Goal: Transaction & Acquisition: Purchase product/service

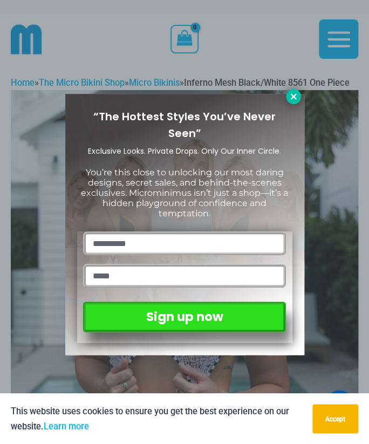
click at [293, 99] on icon at bounding box center [294, 97] width 10 height 10
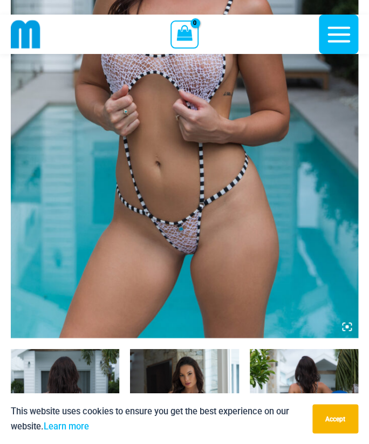
scroll to position [262, 0]
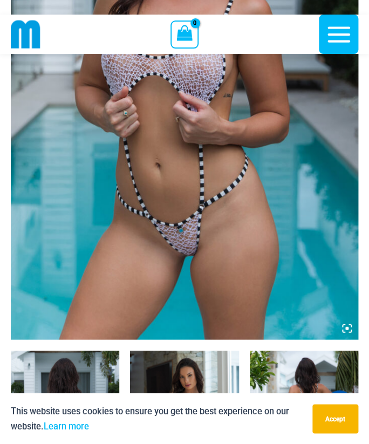
click at [343, 333] on icon at bounding box center [347, 328] width 10 height 10
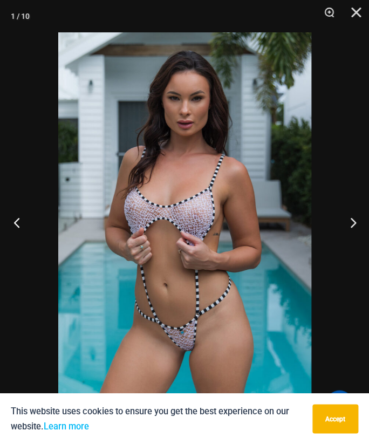
click at [15, 231] on button "Previous" at bounding box center [20, 222] width 40 height 54
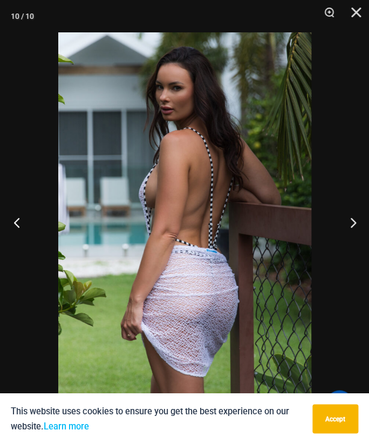
click at [13, 237] on button "Previous" at bounding box center [20, 222] width 40 height 54
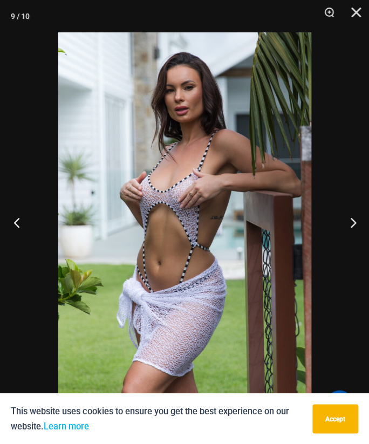
click at [17, 236] on button "Previous" at bounding box center [20, 222] width 40 height 54
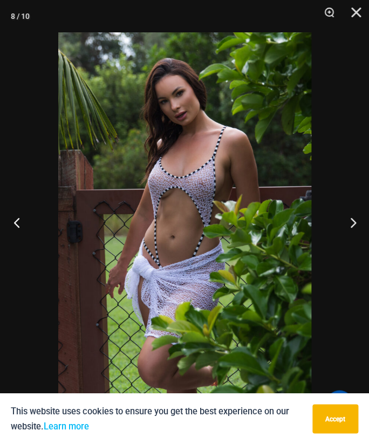
click at [14, 238] on button "Previous" at bounding box center [20, 222] width 40 height 54
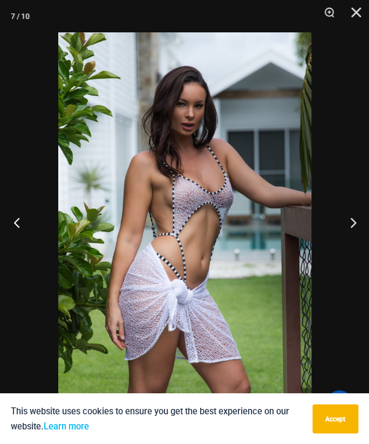
click at [19, 238] on button "Previous" at bounding box center [20, 222] width 40 height 54
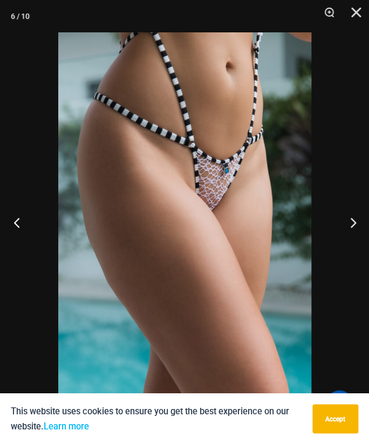
click at [20, 229] on button "Previous" at bounding box center [20, 222] width 40 height 54
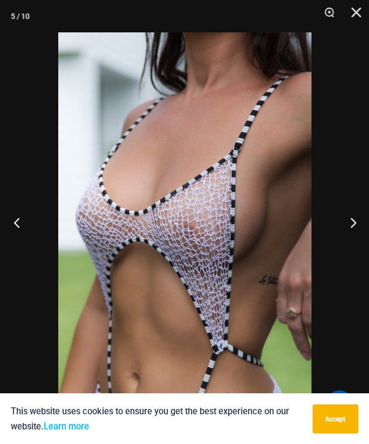
click at [18, 229] on button "Previous" at bounding box center [20, 222] width 40 height 54
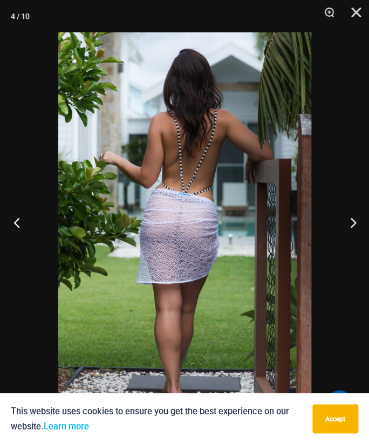
click at [24, 226] on button "Previous" at bounding box center [20, 222] width 40 height 54
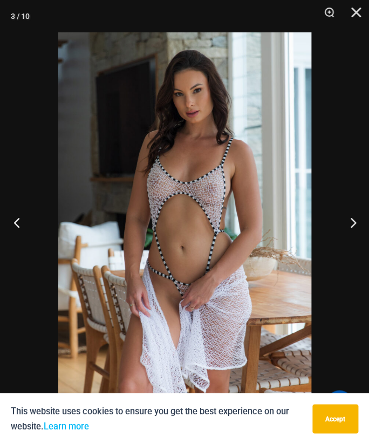
click at [22, 227] on button "Previous" at bounding box center [20, 222] width 40 height 54
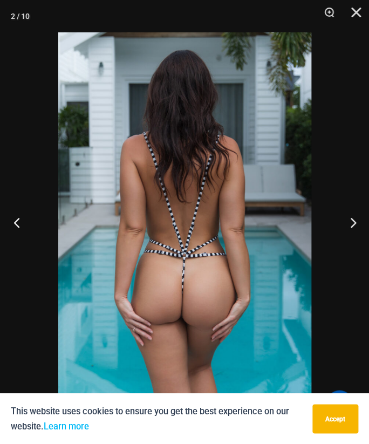
click at [17, 229] on button "Previous" at bounding box center [20, 222] width 40 height 54
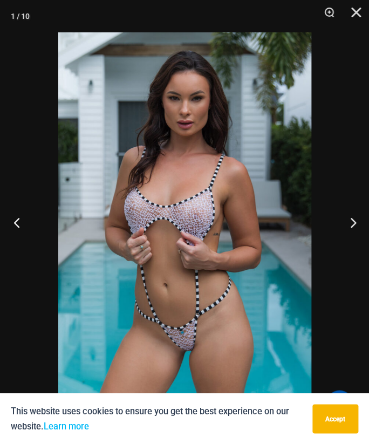
click at [16, 229] on button "Previous" at bounding box center [20, 222] width 40 height 54
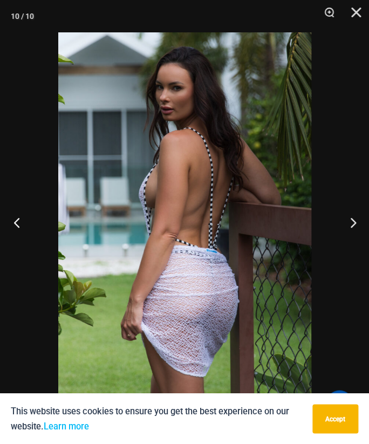
click at [29, 229] on button "Previous" at bounding box center [20, 222] width 40 height 54
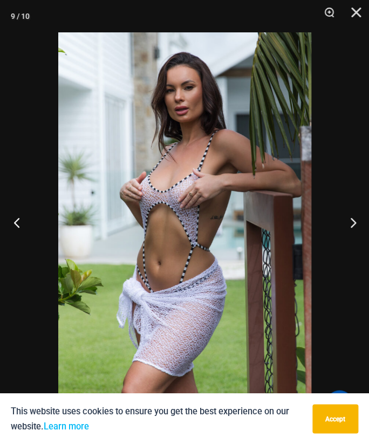
click at [35, 227] on button "Previous" at bounding box center [20, 222] width 40 height 54
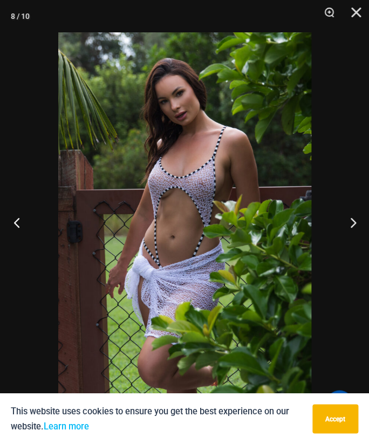
click at [23, 227] on button "Previous" at bounding box center [20, 222] width 40 height 54
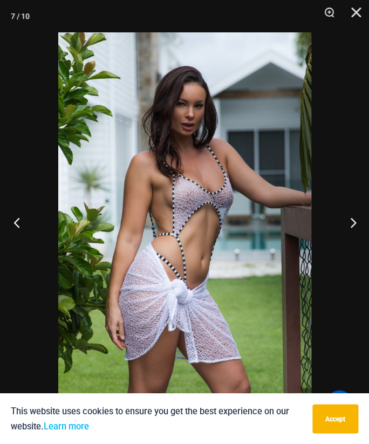
click at [24, 226] on button "Previous" at bounding box center [20, 222] width 40 height 54
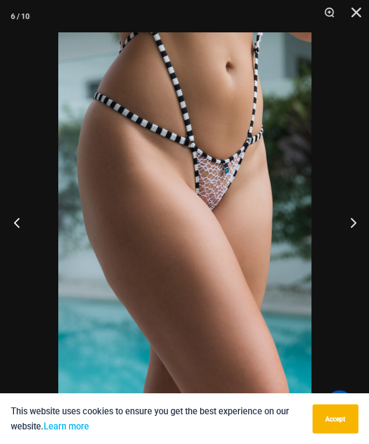
click at [21, 227] on button "Previous" at bounding box center [20, 222] width 40 height 54
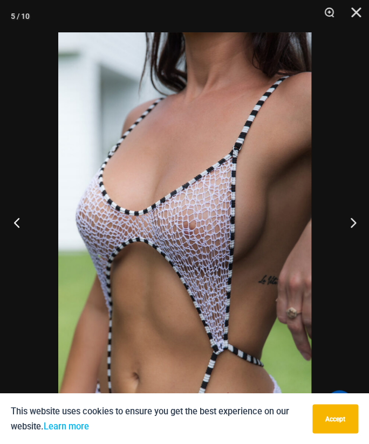
click at [23, 227] on button "Previous" at bounding box center [20, 222] width 40 height 54
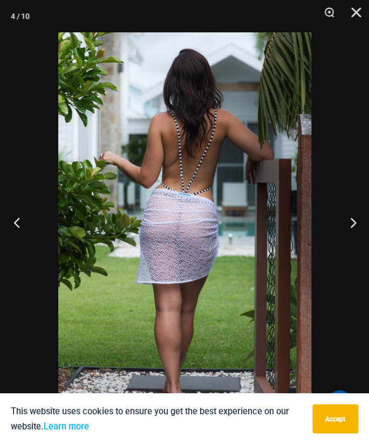
click at [22, 227] on button "Previous" at bounding box center [20, 222] width 40 height 54
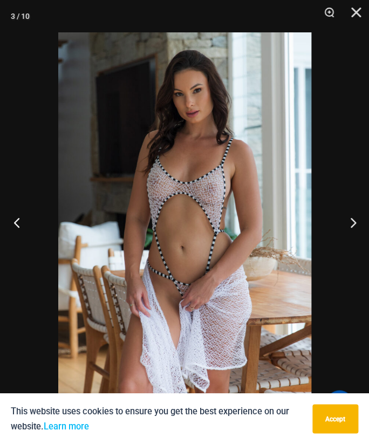
click at [17, 228] on button "Previous" at bounding box center [20, 222] width 40 height 54
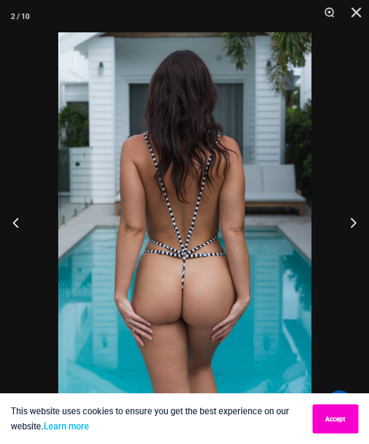
click at [332, 420] on button "Accept" at bounding box center [335, 418] width 46 height 29
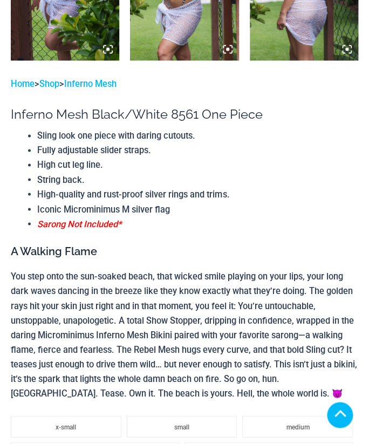
scroll to position [1194, 0]
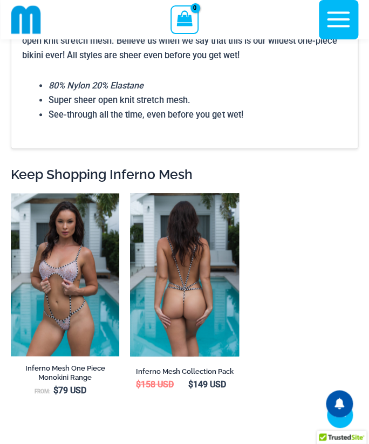
click at [167, 329] on img at bounding box center [184, 274] width 108 height 163
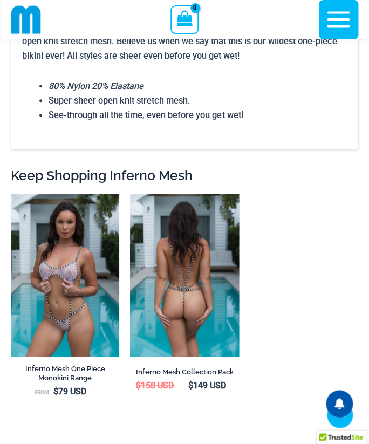
click at [167, 329] on img at bounding box center [184, 275] width 108 height 163
click at [184, 243] on img at bounding box center [184, 275] width 108 height 163
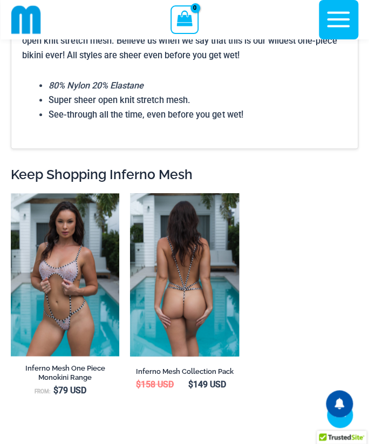
click at [168, 237] on img at bounding box center [184, 274] width 108 height 163
click at [168, 238] on img at bounding box center [184, 274] width 108 height 163
click at [168, 237] on img at bounding box center [184, 274] width 108 height 163
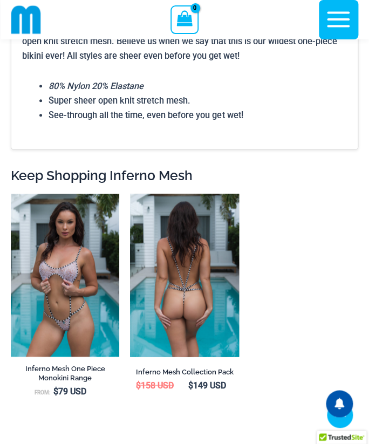
click at [161, 380] on bdi "$ 158 USD" at bounding box center [155, 385] width 38 height 10
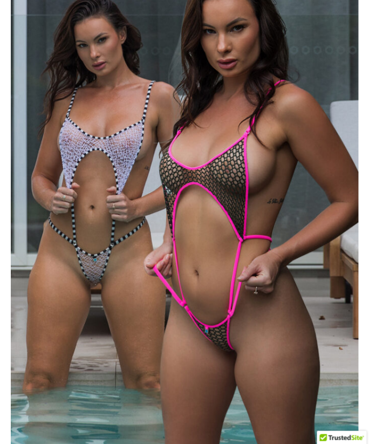
scroll to position [159, 0]
